Goal: Check status: Check status

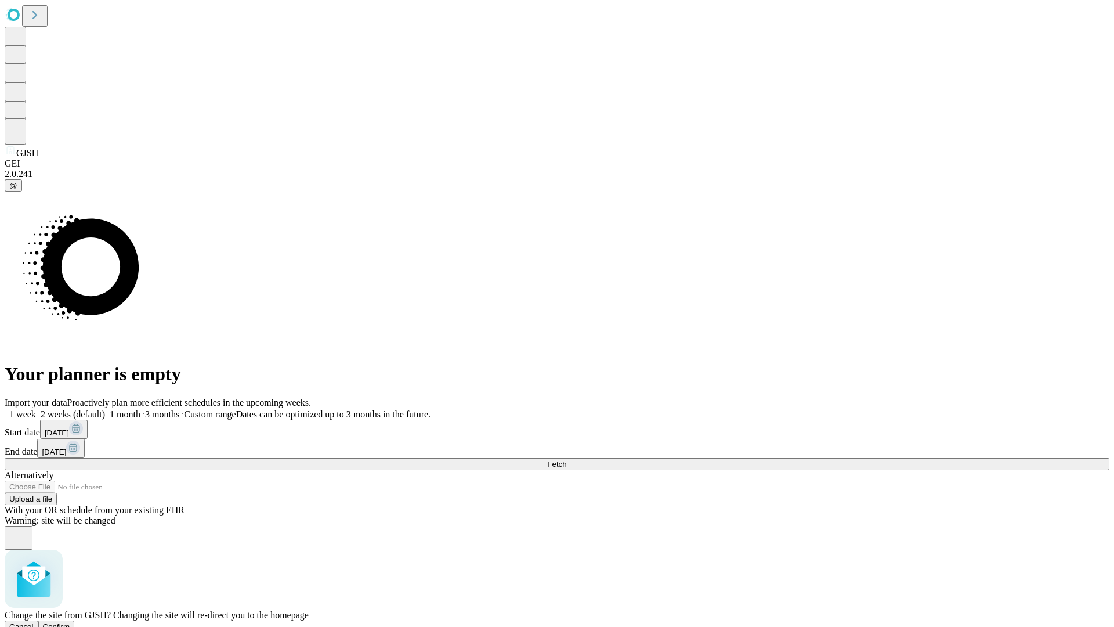
click at [70, 622] on span "Confirm" at bounding box center [56, 626] width 27 height 9
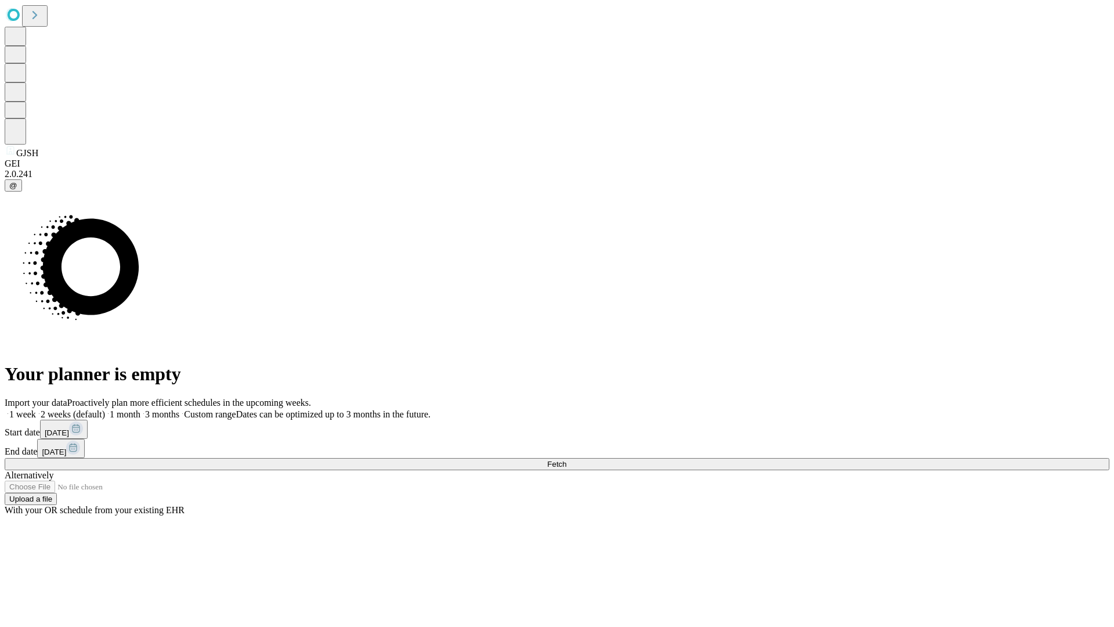
click at [105, 409] on label "2 weeks (default)" at bounding box center [70, 414] width 69 height 10
click at [566, 460] on span "Fetch" at bounding box center [556, 464] width 19 height 9
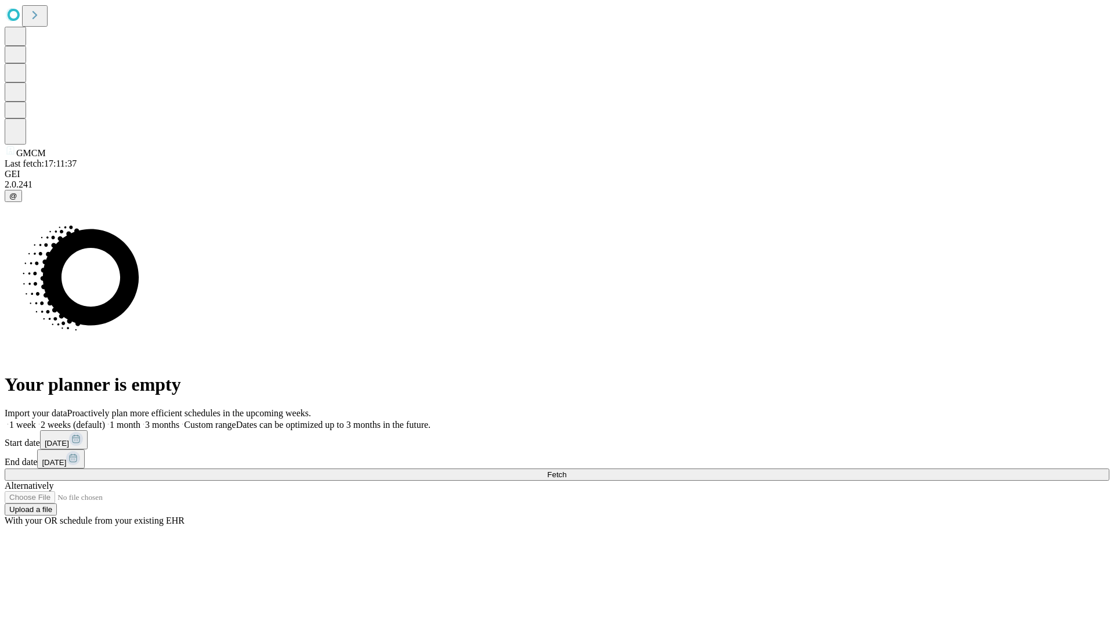
click at [105, 420] on label "2 weeks (default)" at bounding box center [70, 425] width 69 height 10
click at [566, 470] on span "Fetch" at bounding box center [556, 474] width 19 height 9
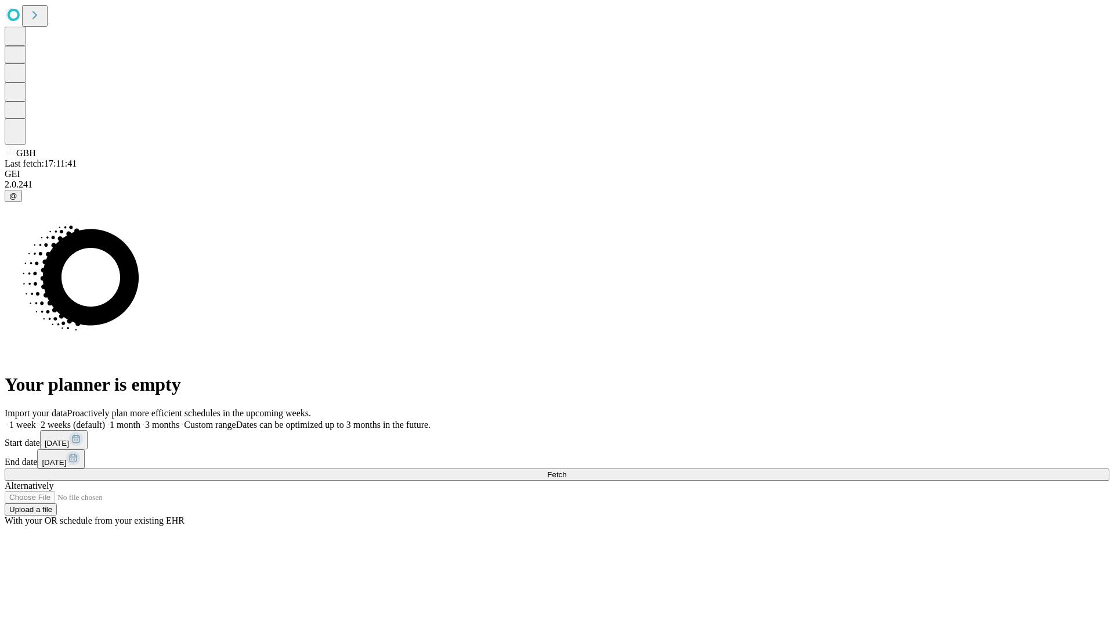
click at [105, 420] on label "2 weeks (default)" at bounding box center [70, 425] width 69 height 10
click at [566, 470] on span "Fetch" at bounding box center [556, 474] width 19 height 9
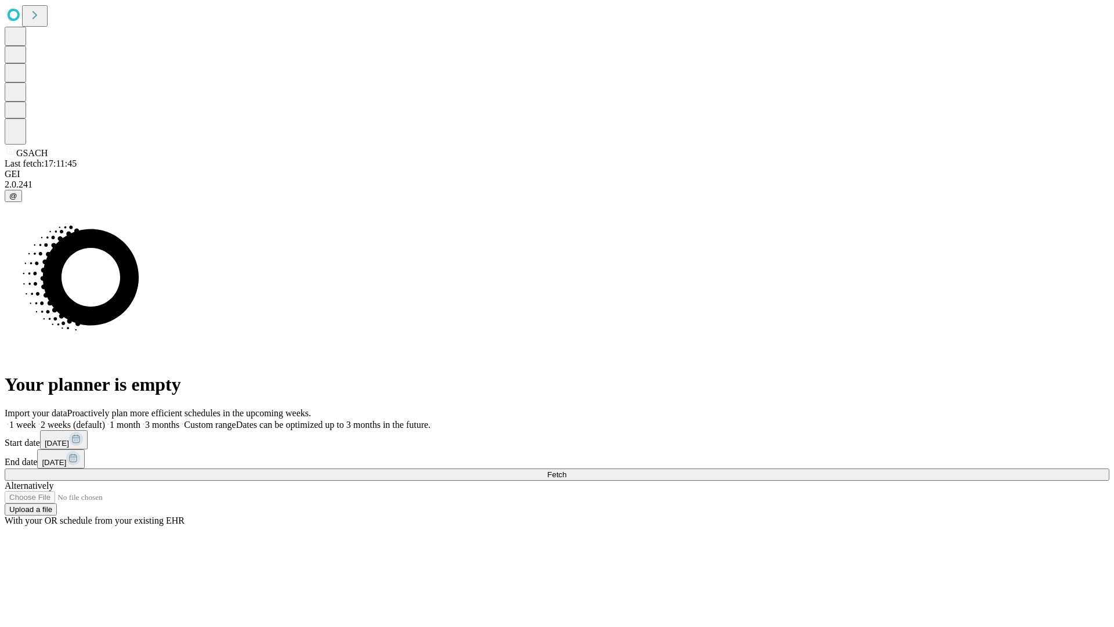
click at [566, 470] on span "Fetch" at bounding box center [556, 474] width 19 height 9
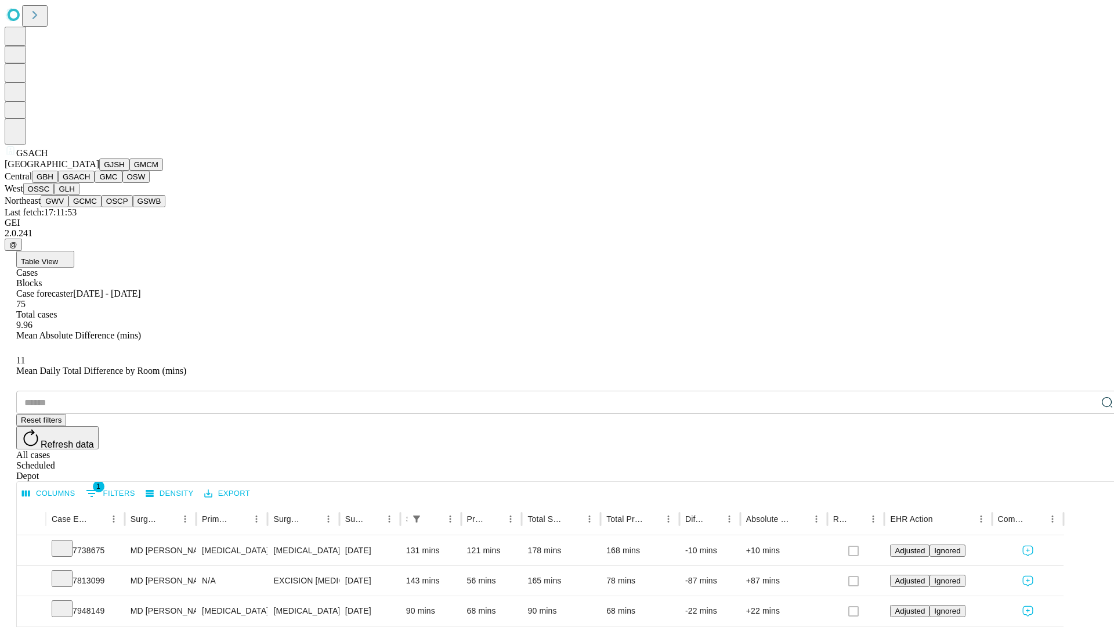
click at [95, 183] on button "GMC" at bounding box center [108, 177] width 27 height 12
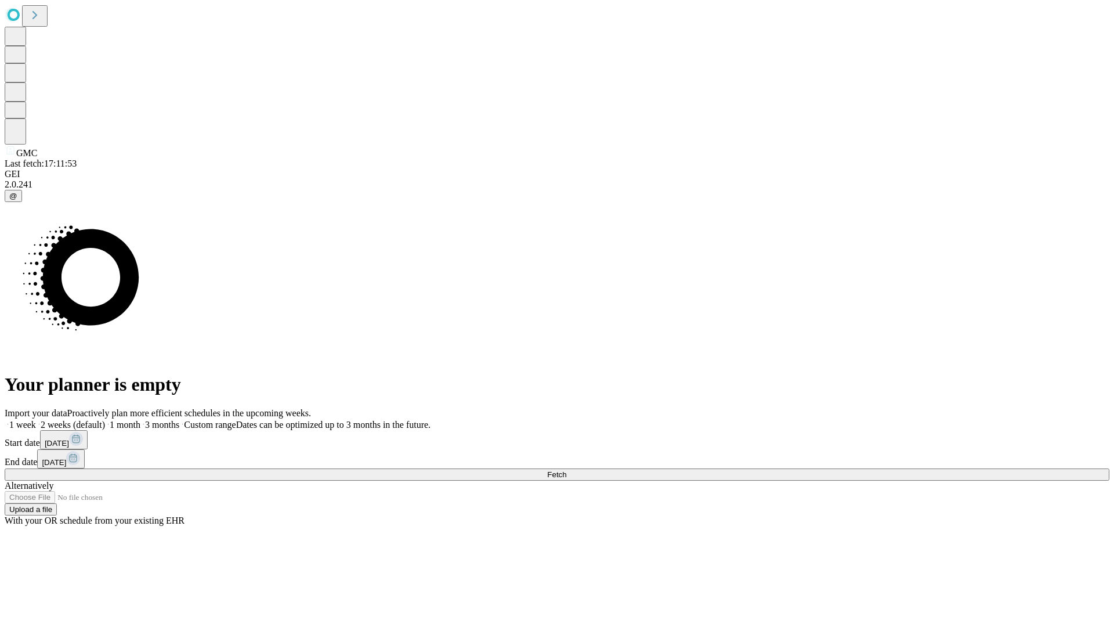
click at [105, 420] on label "2 weeks (default)" at bounding box center [70, 425] width 69 height 10
click at [566, 470] on span "Fetch" at bounding box center [556, 474] width 19 height 9
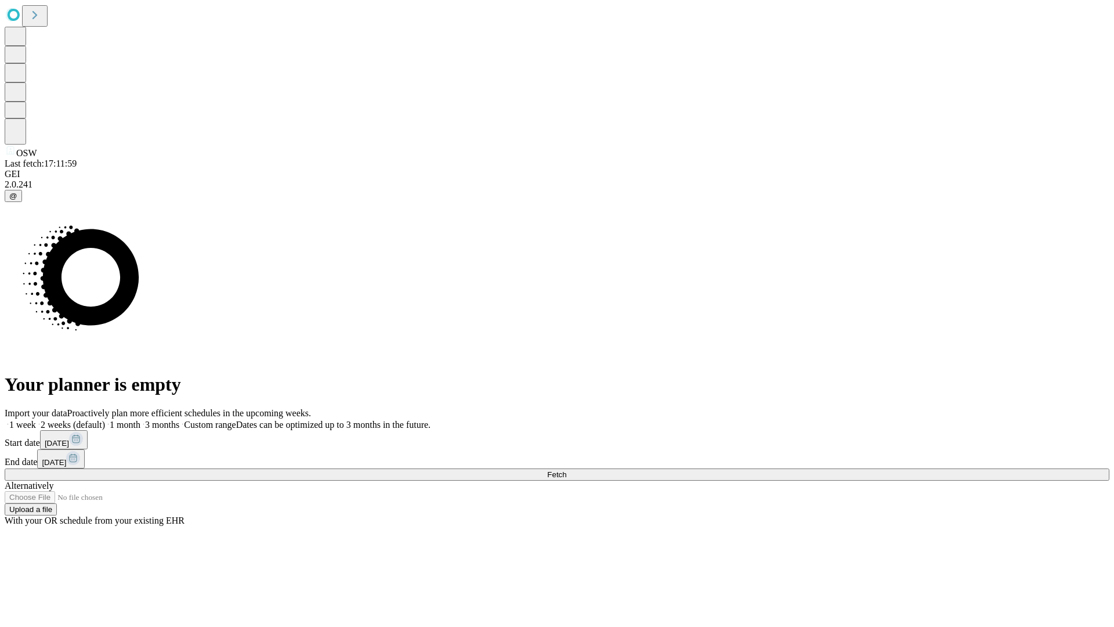
click at [105, 420] on label "2 weeks (default)" at bounding box center [70, 425] width 69 height 10
click at [566, 470] on span "Fetch" at bounding box center [556, 474] width 19 height 9
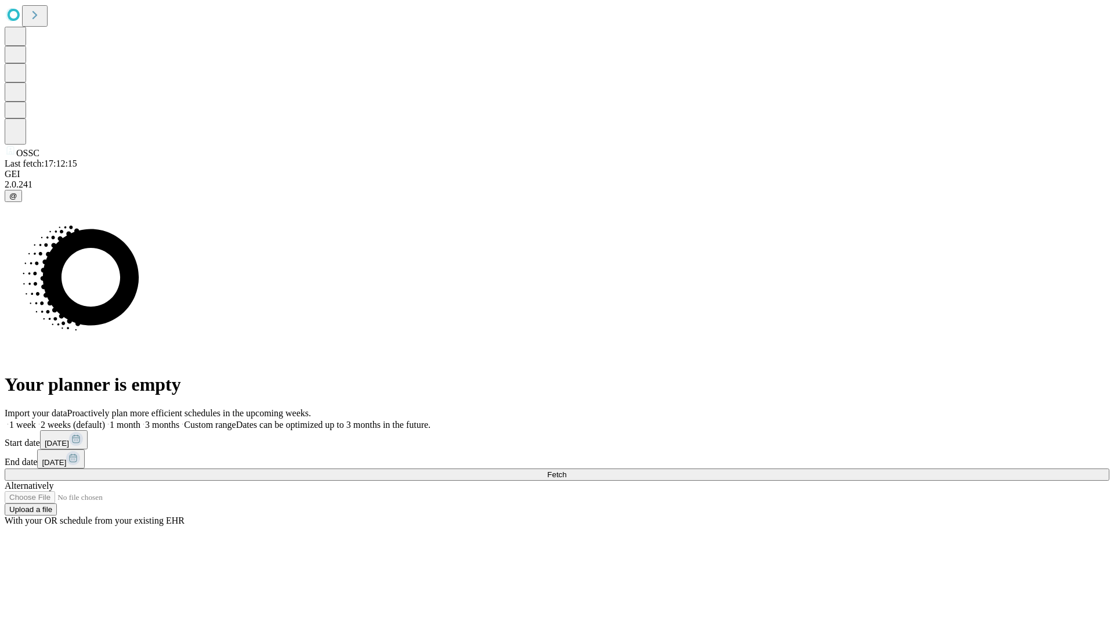
click at [105, 420] on label "2 weeks (default)" at bounding box center [70, 425] width 69 height 10
click at [566, 470] on span "Fetch" at bounding box center [556, 474] width 19 height 9
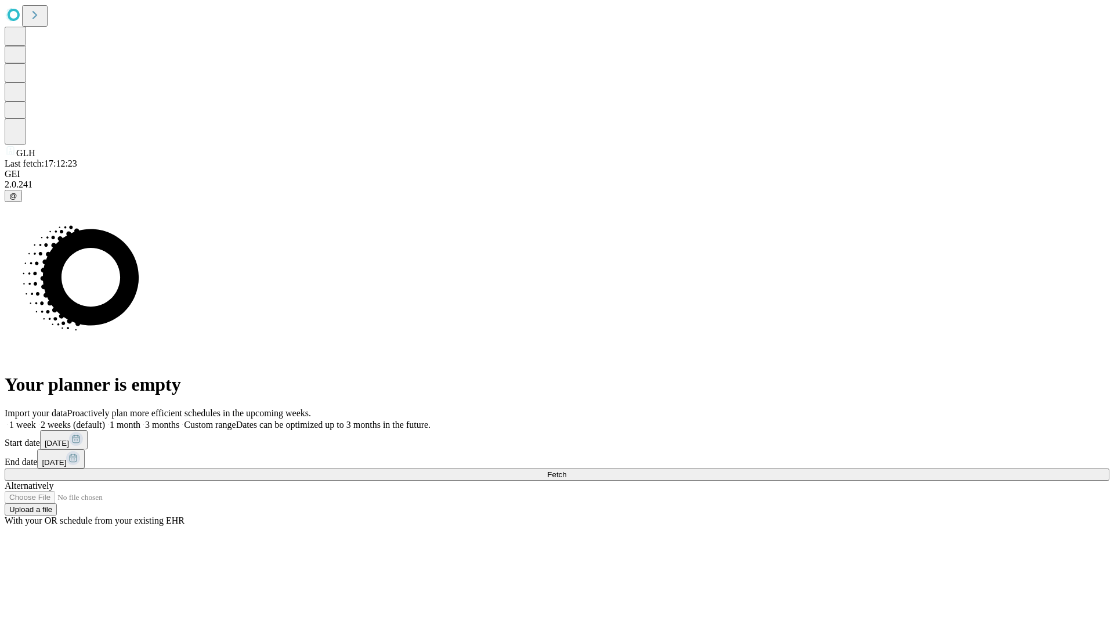
click at [105, 420] on label "2 weeks (default)" at bounding box center [70, 425] width 69 height 10
click at [566, 470] on span "Fetch" at bounding box center [556, 474] width 19 height 9
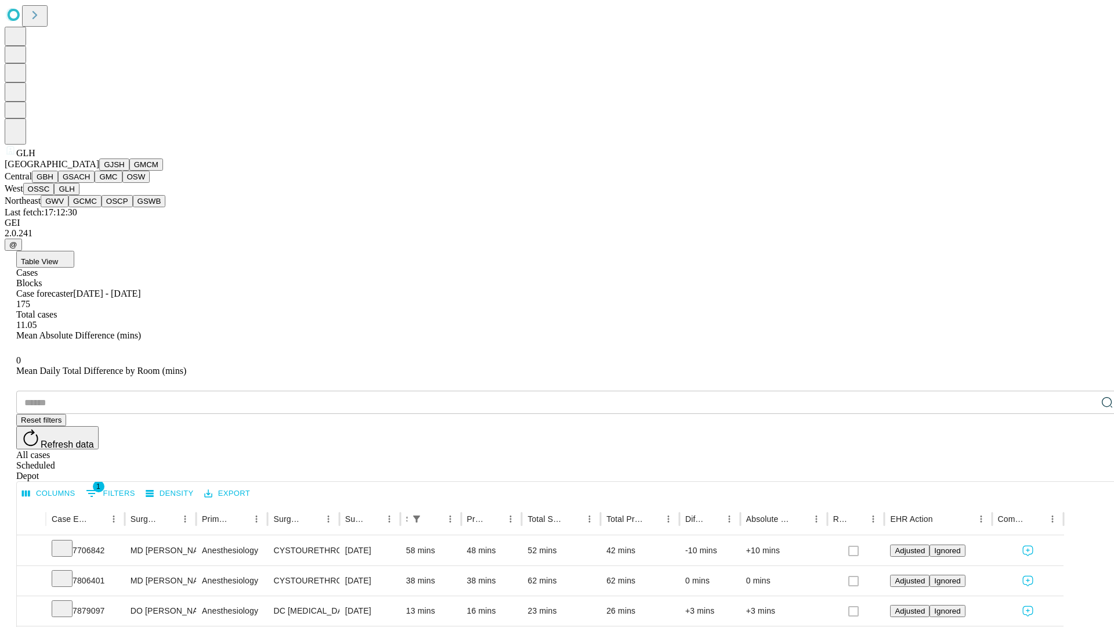
click at [68, 207] on button "GWV" at bounding box center [55, 201] width 28 height 12
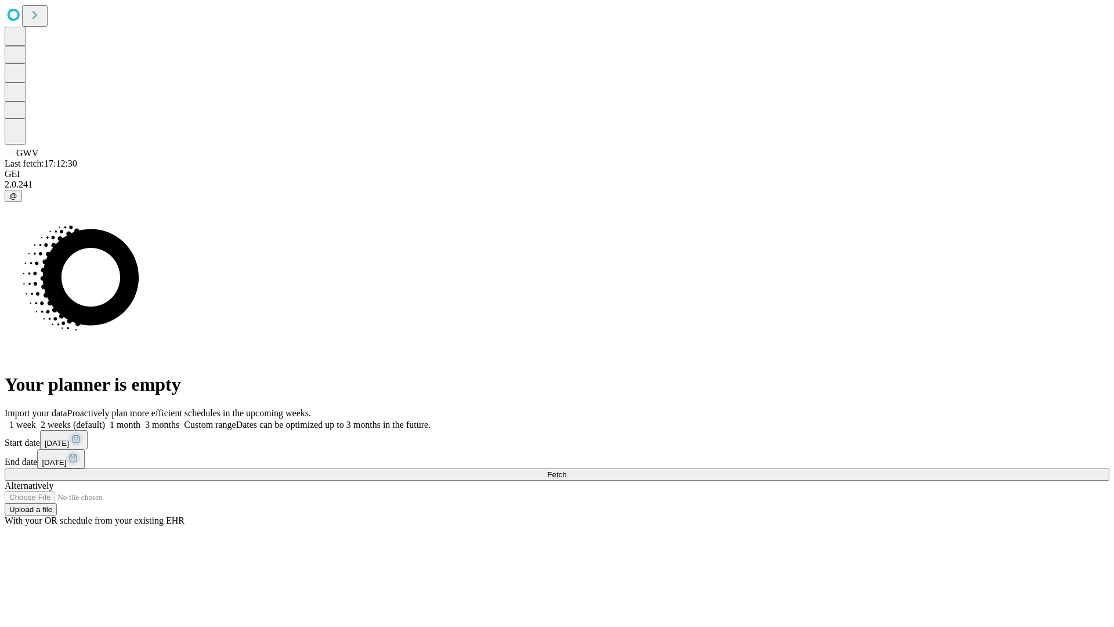
click at [105, 420] on label "2 weeks (default)" at bounding box center [70, 425] width 69 height 10
click at [566, 470] on span "Fetch" at bounding box center [556, 474] width 19 height 9
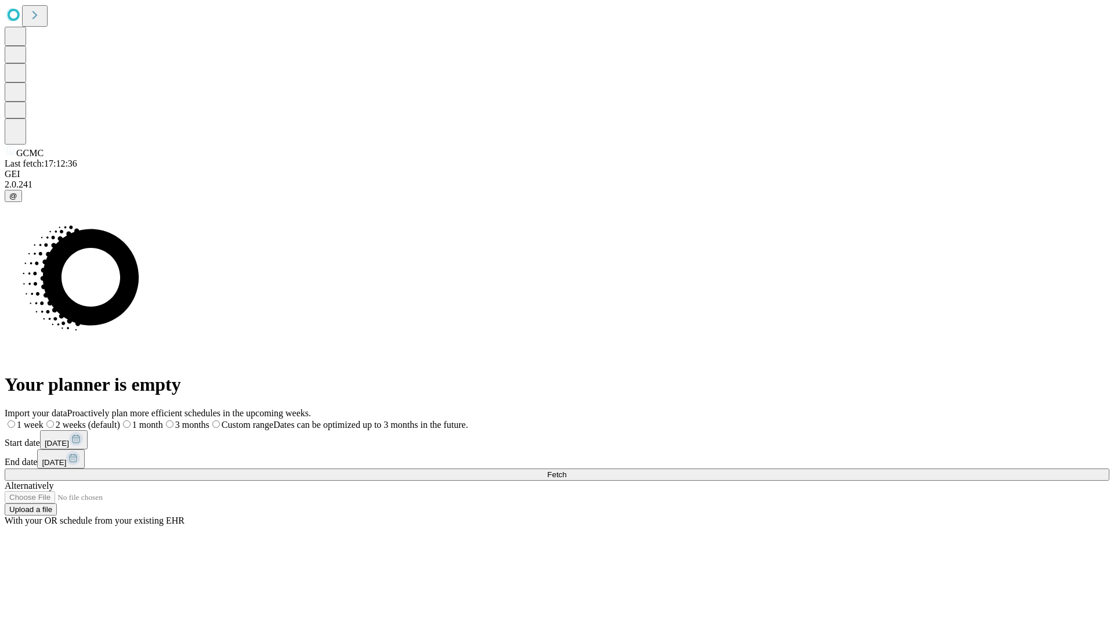
click at [120, 420] on label "2 weeks (default)" at bounding box center [82, 425] width 77 height 10
click at [566, 470] on span "Fetch" at bounding box center [556, 474] width 19 height 9
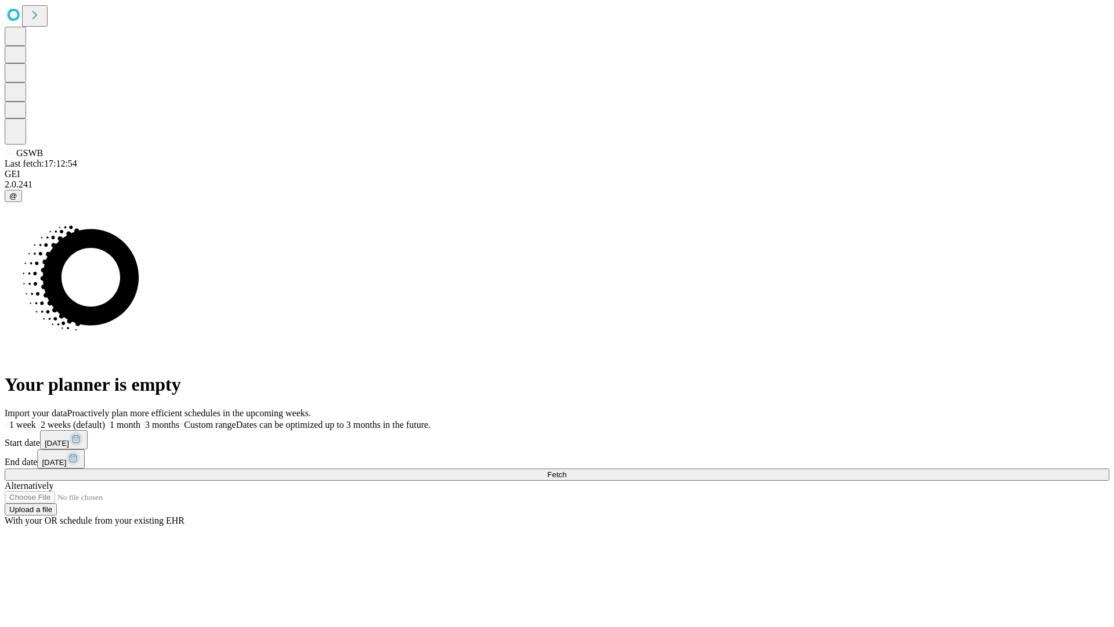
click at [105, 420] on label "2 weeks (default)" at bounding box center [70, 425] width 69 height 10
click at [566, 470] on span "Fetch" at bounding box center [556, 474] width 19 height 9
